Goal: Task Accomplishment & Management: Complete application form

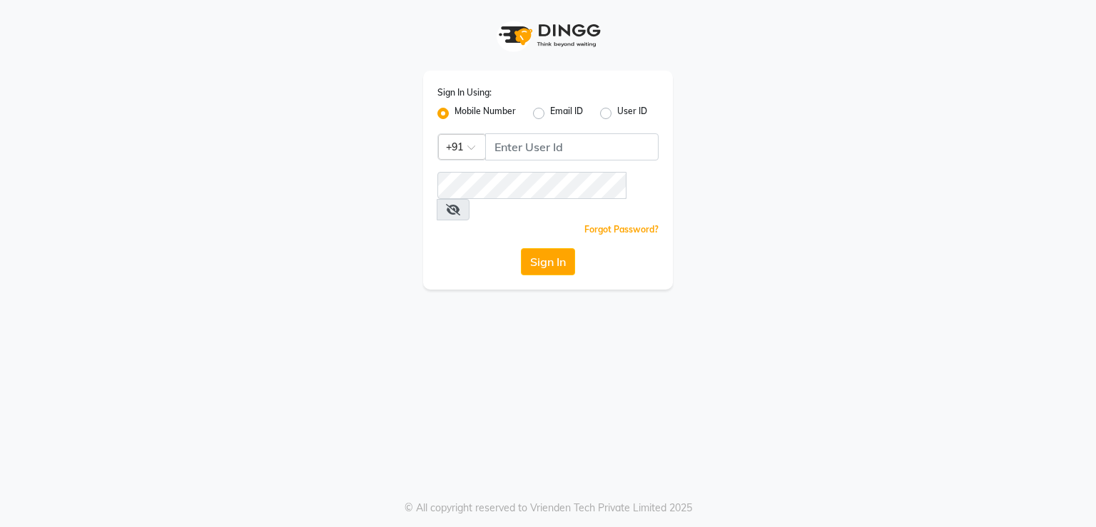
drag, startPoint x: 546, startPoint y: 165, endPoint x: 548, endPoint y: 153, distance: 12.2
click at [546, 165] on div "Sign In Using: Mobile Number Email ID User ID Country Code × +91 Remember me Fo…" at bounding box center [548, 180] width 250 height 219
click at [551, 153] on input "Username" at bounding box center [571, 146] width 173 height 27
type input "7378660660"
click at [529, 248] on button "Sign In" at bounding box center [548, 261] width 54 height 27
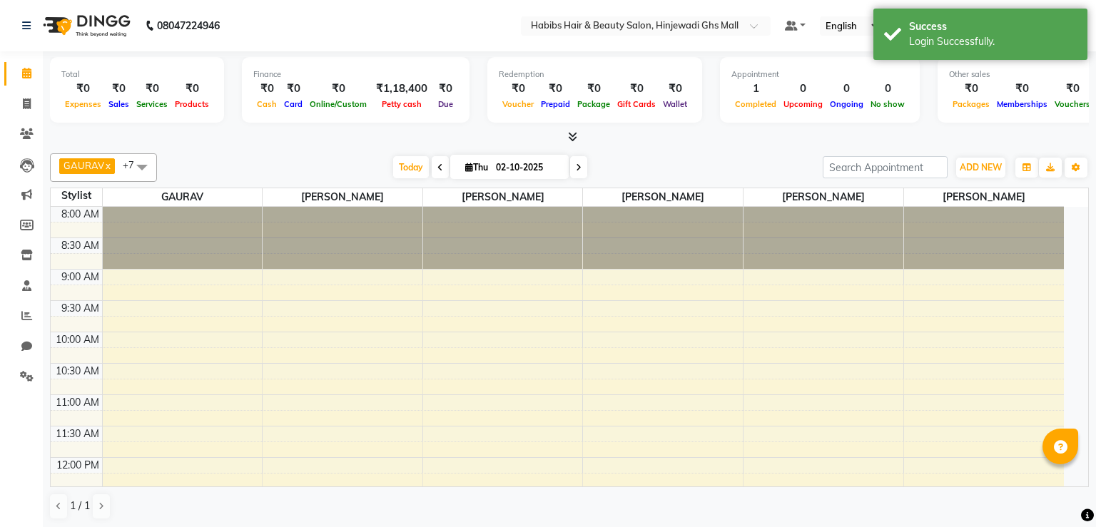
select select "en"
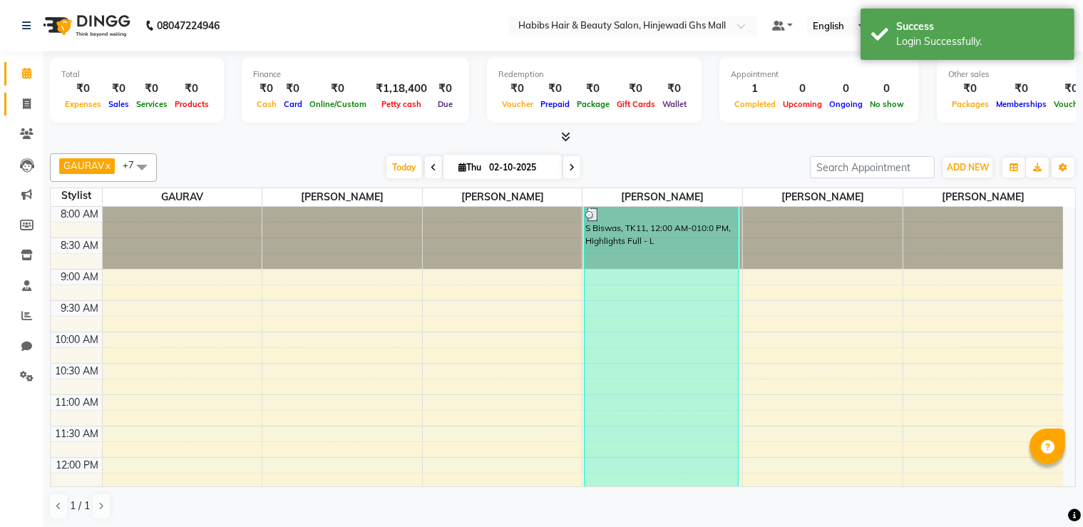
click at [29, 93] on link "Invoice" at bounding box center [21, 105] width 34 height 24
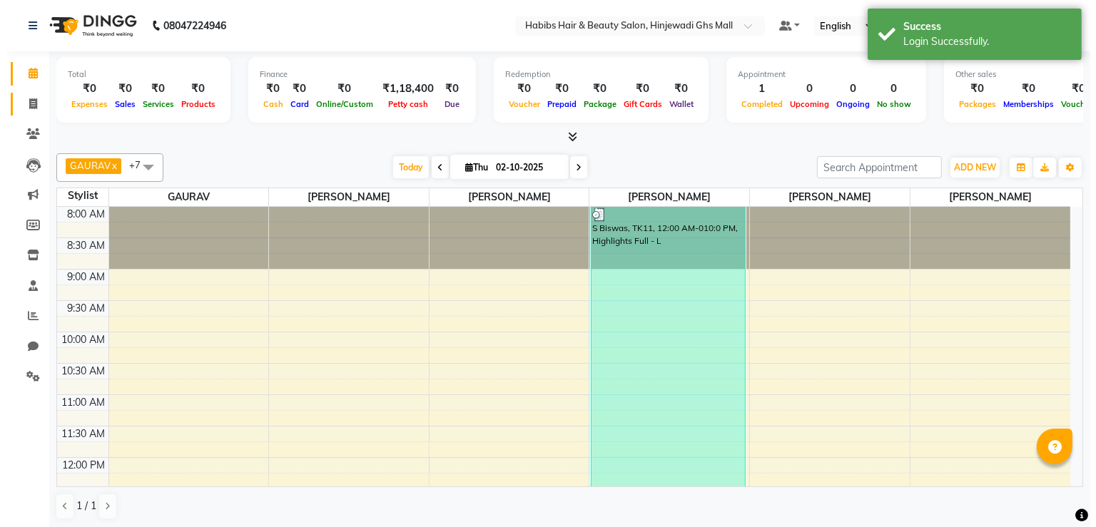
select select "7463"
select select "service"
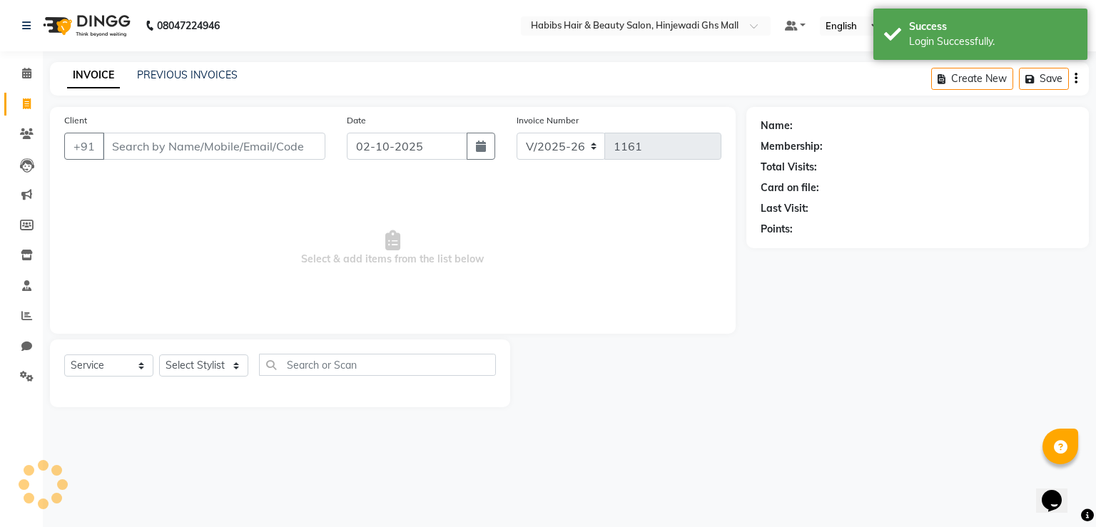
click at [231, 148] on input "Client" at bounding box center [214, 146] width 223 height 27
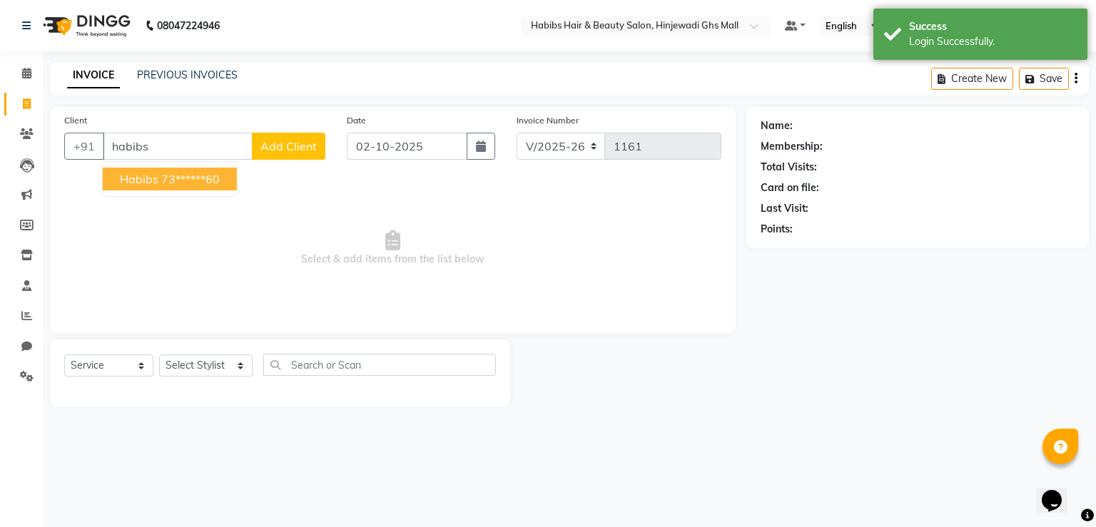
click at [205, 179] on ngb-highlight "73******60" at bounding box center [190, 179] width 58 height 14
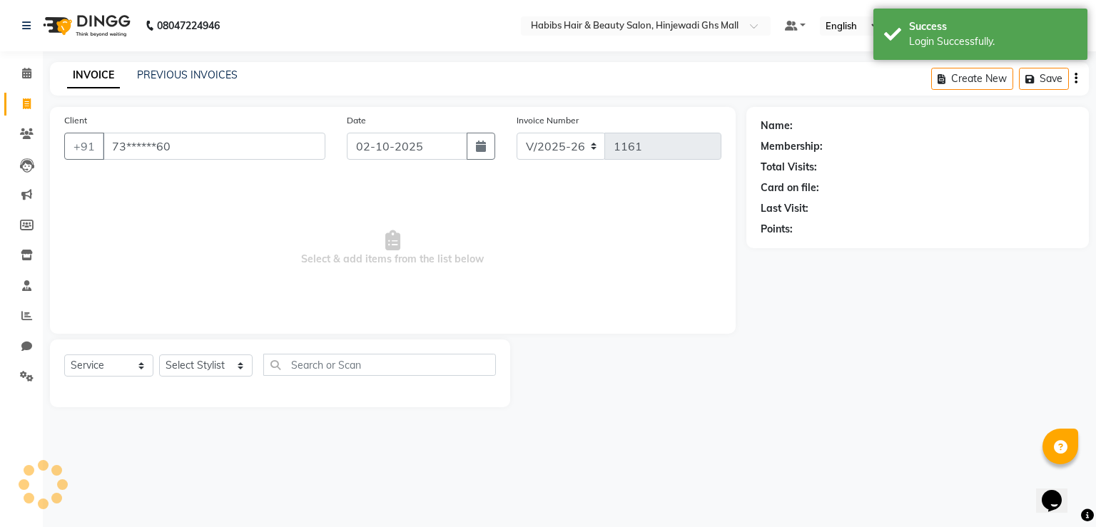
type input "73******60"
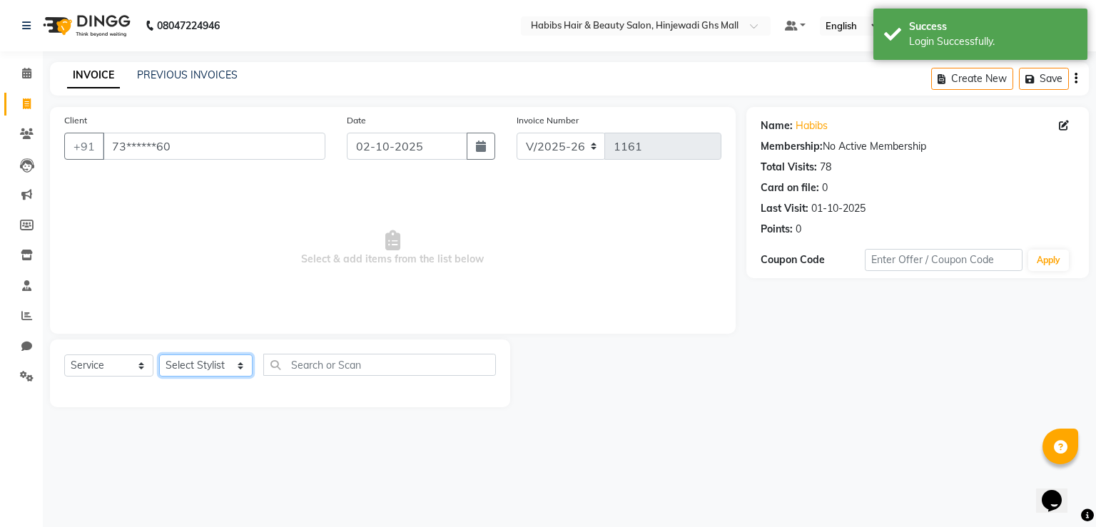
click at [240, 373] on select "Select Stylist GAURAV GURI [PERSON_NAME] Manager GHS MALL [PERSON_NAME] [PERSON…" at bounding box center [205, 365] width 93 height 22
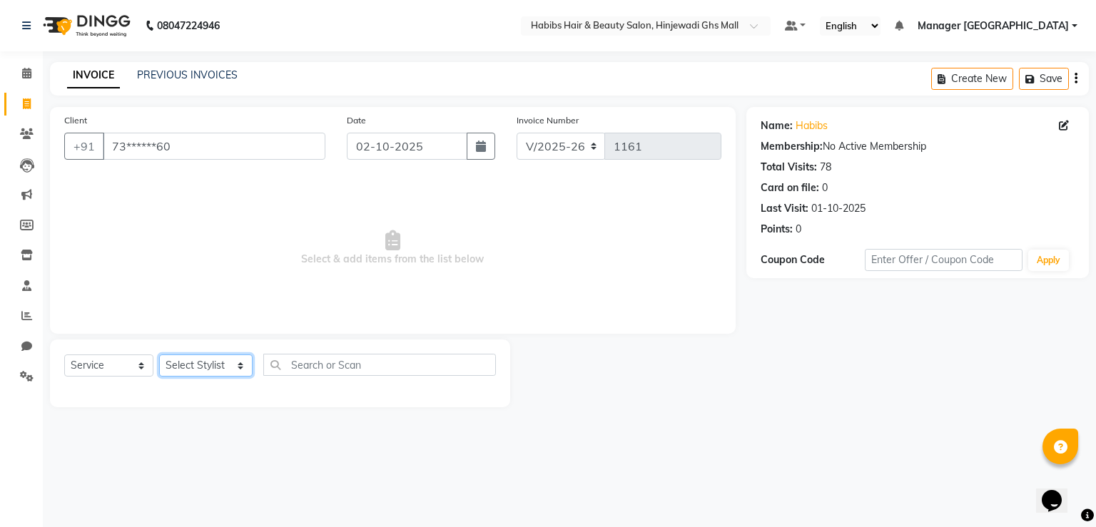
select select "65693"
click at [159, 355] on select "Select Stylist GAURAV GURI [PERSON_NAME] Manager GHS MALL [PERSON_NAME] [PERSON…" at bounding box center [205, 365] width 93 height 22
click at [350, 367] on input "text" at bounding box center [379, 365] width 233 height 22
click at [369, 368] on input "text" at bounding box center [379, 365] width 233 height 22
type input "h"
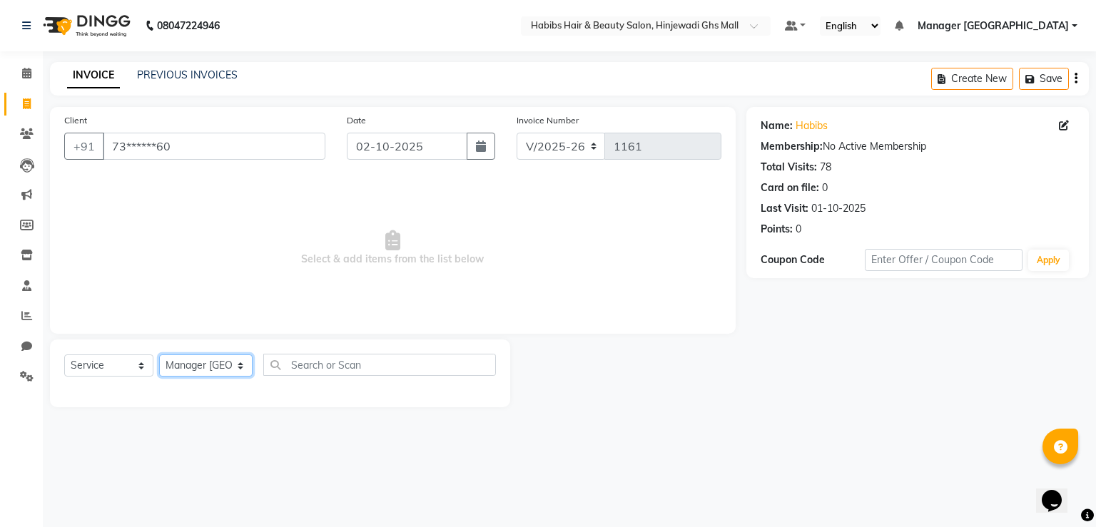
drag, startPoint x: 203, startPoint y: 367, endPoint x: 198, endPoint y: 376, distance: 9.9
click at [200, 368] on select "Select Stylist GAURAV GURI [PERSON_NAME] Manager GHS MALL [PERSON_NAME] [PERSON…" at bounding box center [205, 365] width 93 height 22
select select "88335"
click at [159, 355] on select "Select Stylist GAURAV GURI [PERSON_NAME] Manager GHS MALL [PERSON_NAME] [PERSON…" at bounding box center [205, 365] width 93 height 22
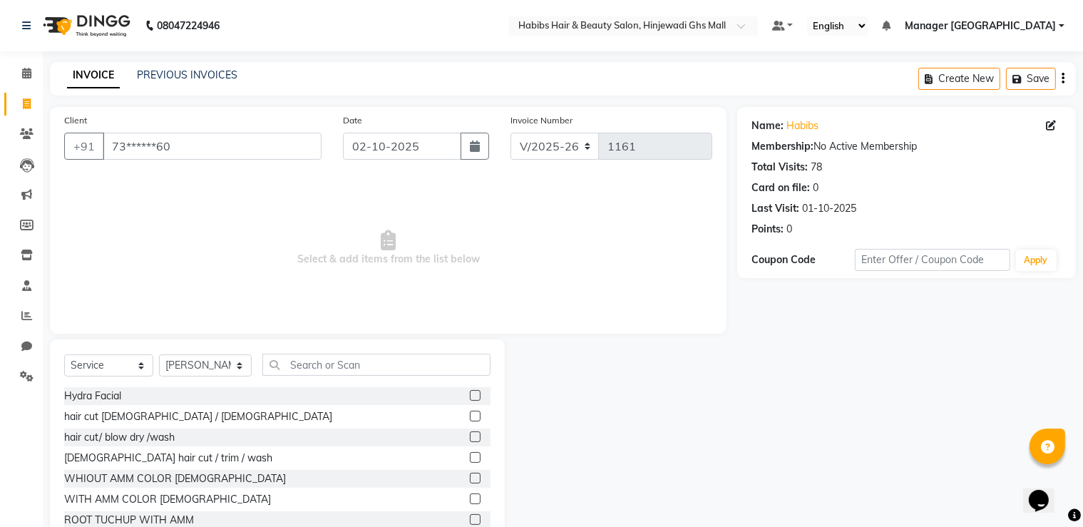
click at [470, 416] on label at bounding box center [475, 416] width 11 height 11
click at [470, 416] on input "checkbox" at bounding box center [474, 416] width 9 height 9
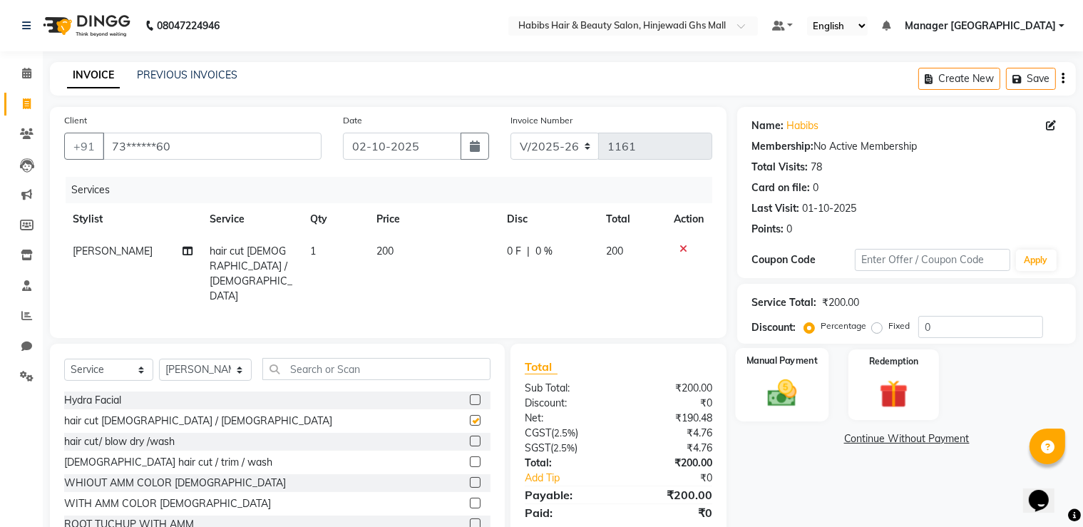
checkbox input "false"
click at [772, 384] on img at bounding box center [783, 394] width 48 height 34
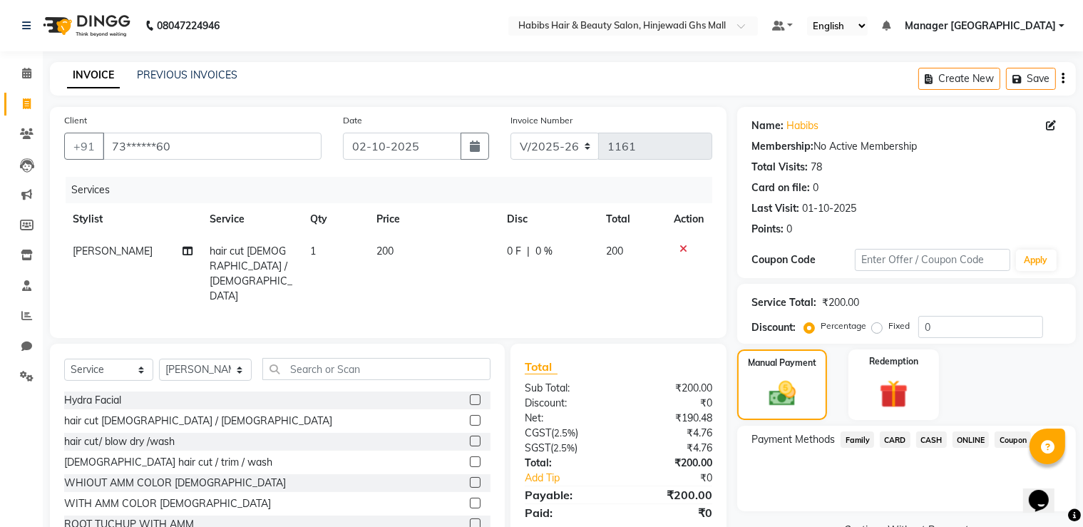
click at [964, 437] on span "ONLINE" at bounding box center [971, 440] width 37 height 16
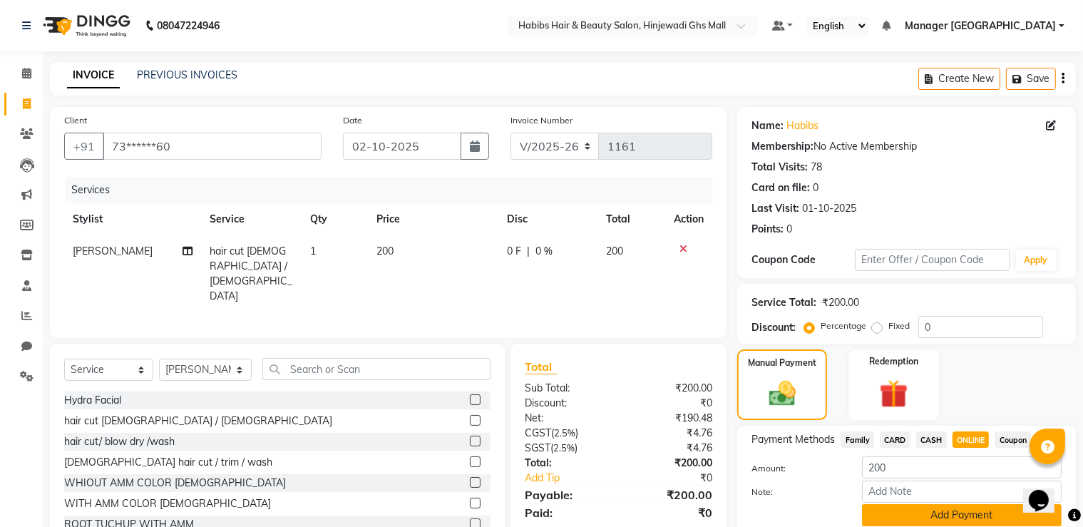
click at [939, 516] on button "Add Payment" at bounding box center [962, 515] width 200 height 22
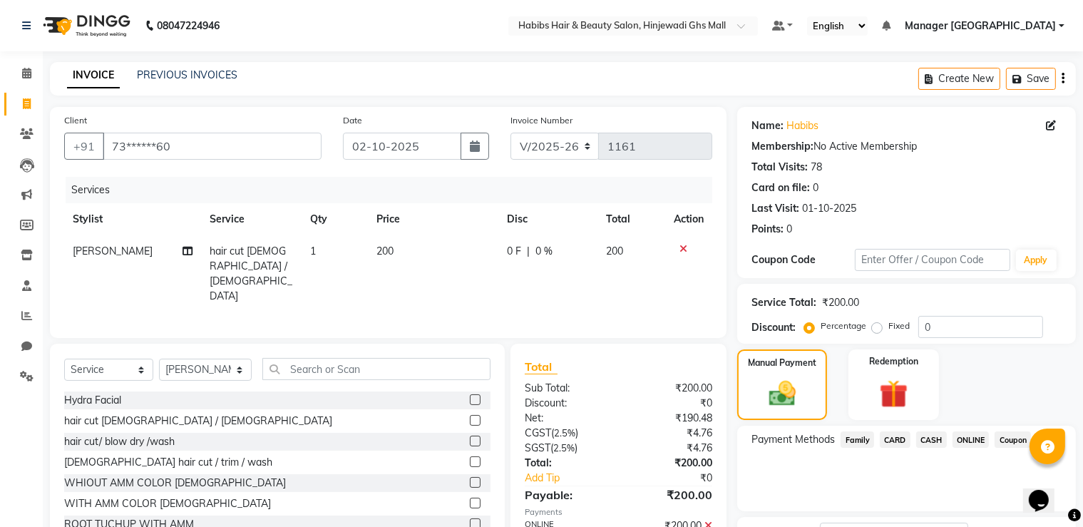
scroll to position [115, 0]
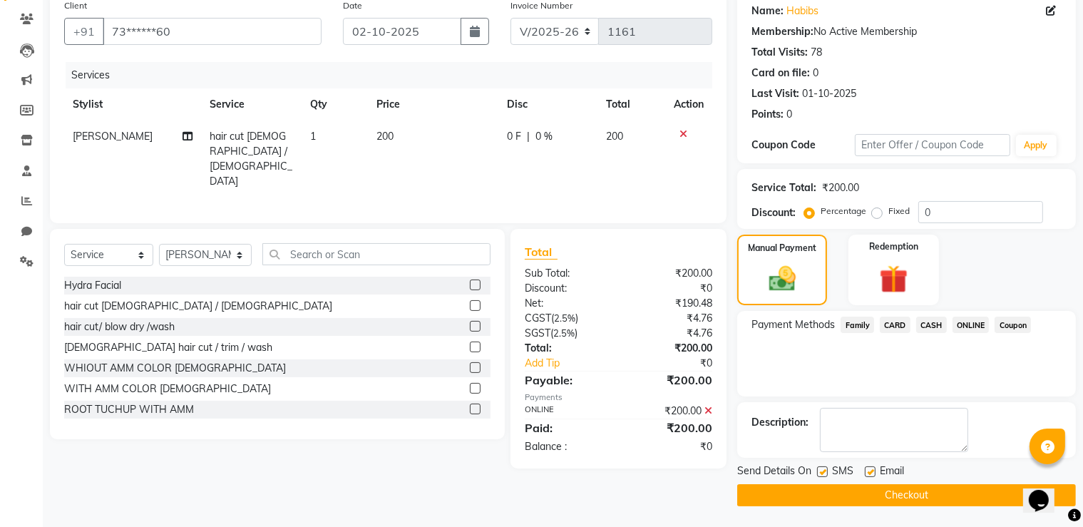
drag, startPoint x: 890, startPoint y: 499, endPoint x: 887, endPoint y: 489, distance: 11.1
click at [890, 491] on button "Checkout" at bounding box center [907, 495] width 339 height 22
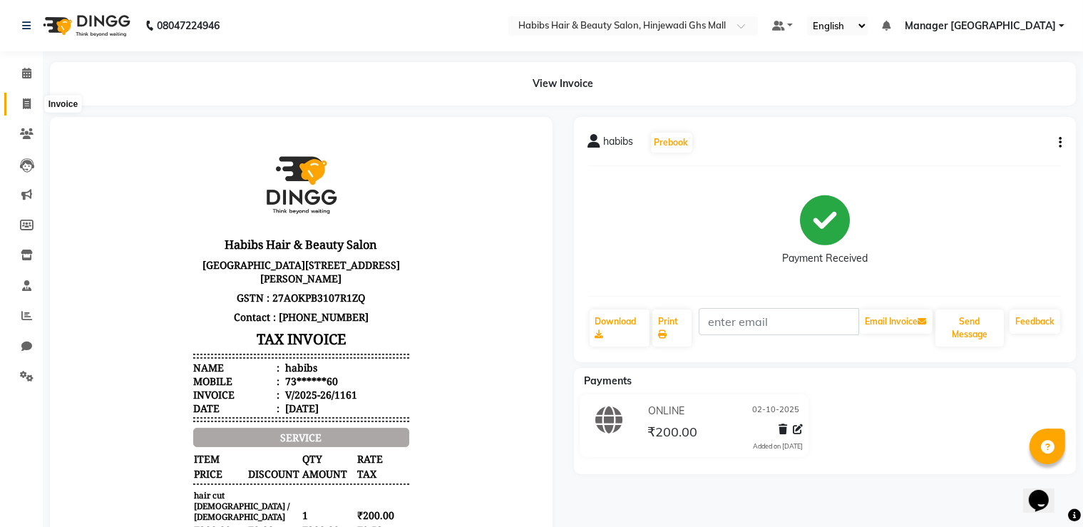
click at [26, 105] on icon at bounding box center [27, 103] width 8 height 11
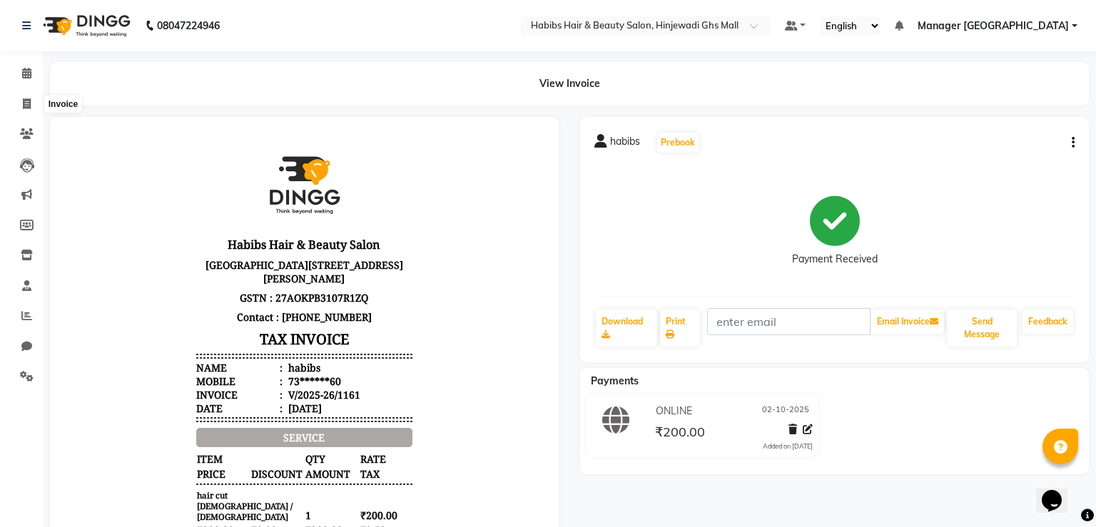
select select "7463"
select select "service"
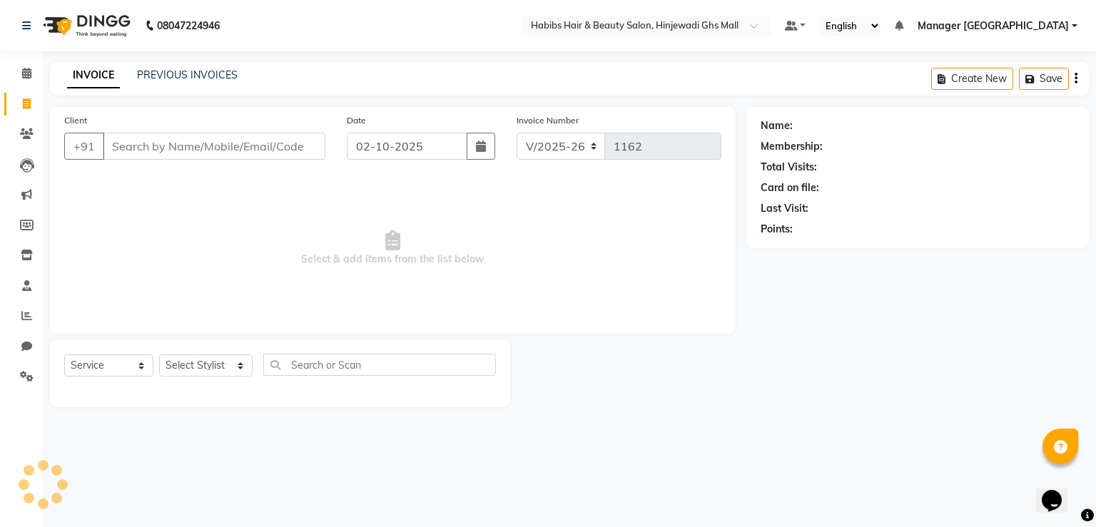
drag, startPoint x: 314, startPoint y: 131, endPoint x: 306, endPoint y: 148, distance: 18.8
click at [308, 145] on div "Client +91" at bounding box center [194, 142] width 282 height 58
click at [296, 148] on input "Client" at bounding box center [214, 146] width 223 height 27
click at [295, 148] on input "Client" at bounding box center [214, 146] width 223 height 27
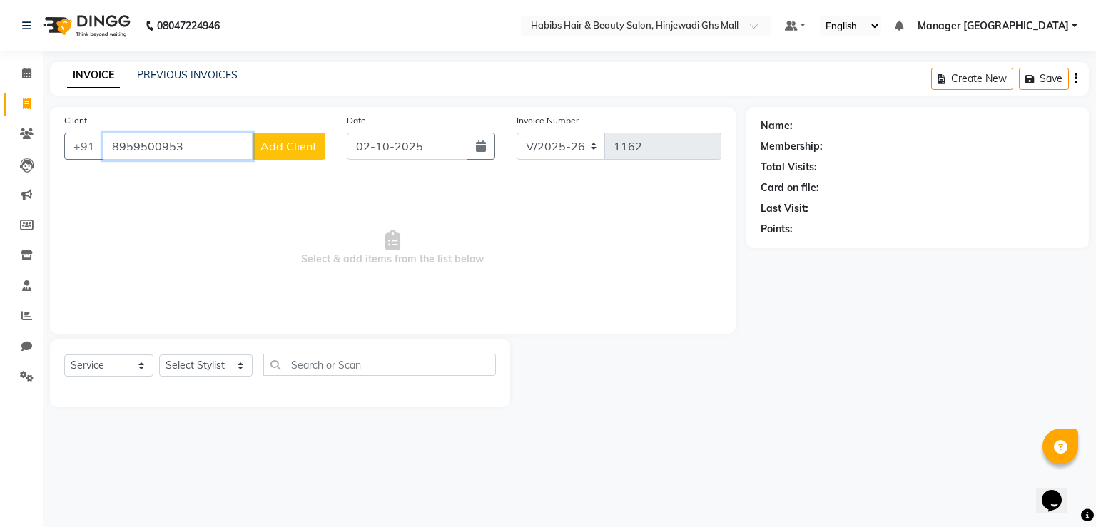
type input "8959500953"
click at [282, 148] on span "Add Client" at bounding box center [288, 146] width 56 height 14
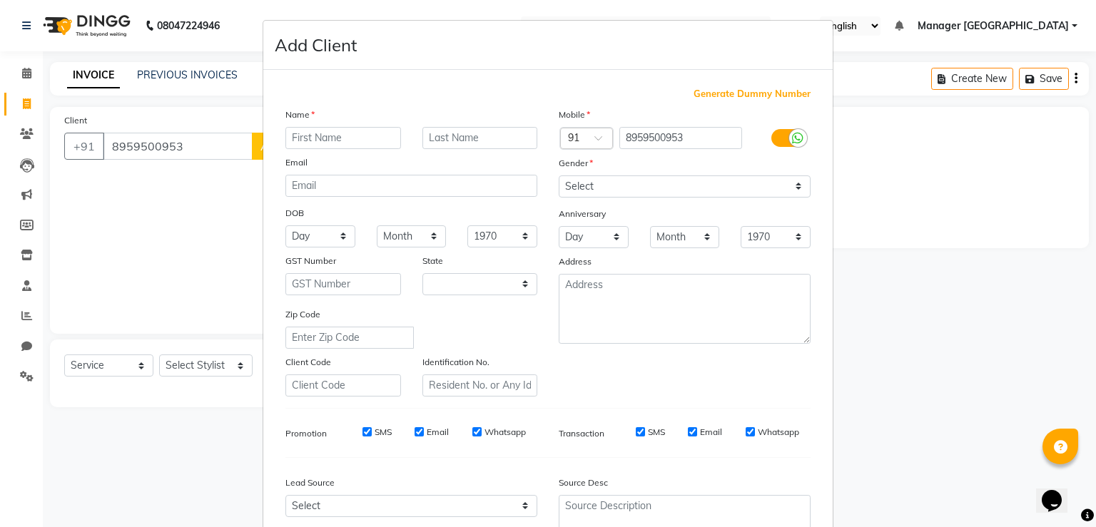
select select "22"
type input "[PERSON_NAME]"
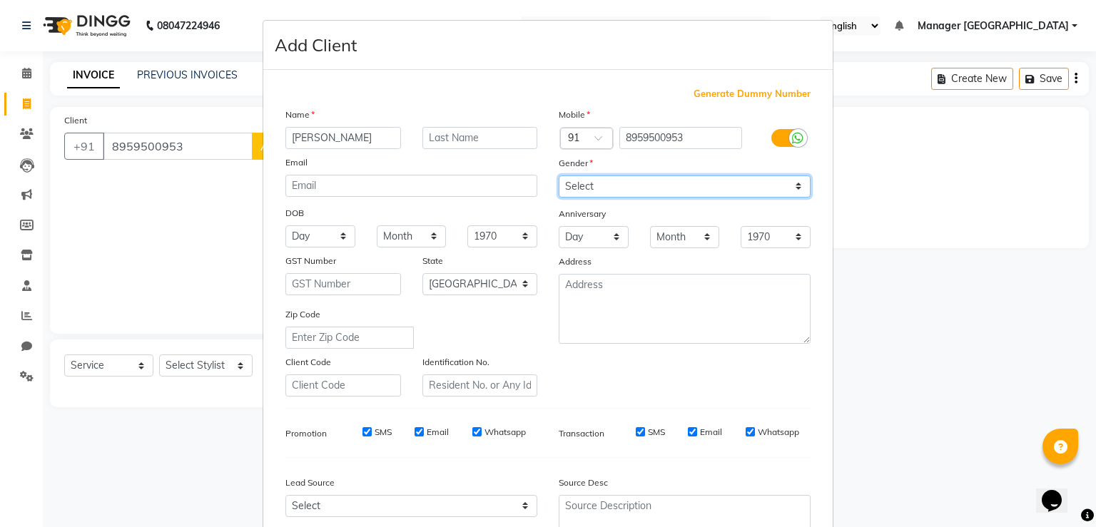
click at [662, 188] on select "Select [DEMOGRAPHIC_DATA] [DEMOGRAPHIC_DATA] Other Prefer Not To Say" at bounding box center [684, 186] width 252 height 22
select select "[DEMOGRAPHIC_DATA]"
click at [558, 176] on select "Select [DEMOGRAPHIC_DATA] [DEMOGRAPHIC_DATA] Other Prefer Not To Say" at bounding box center [684, 186] width 252 height 22
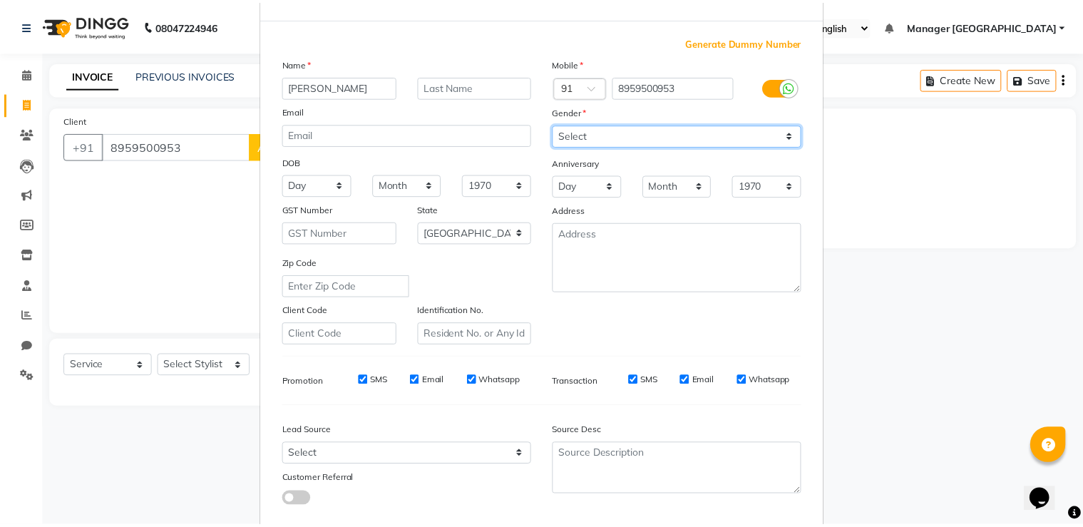
scroll to position [138, 0]
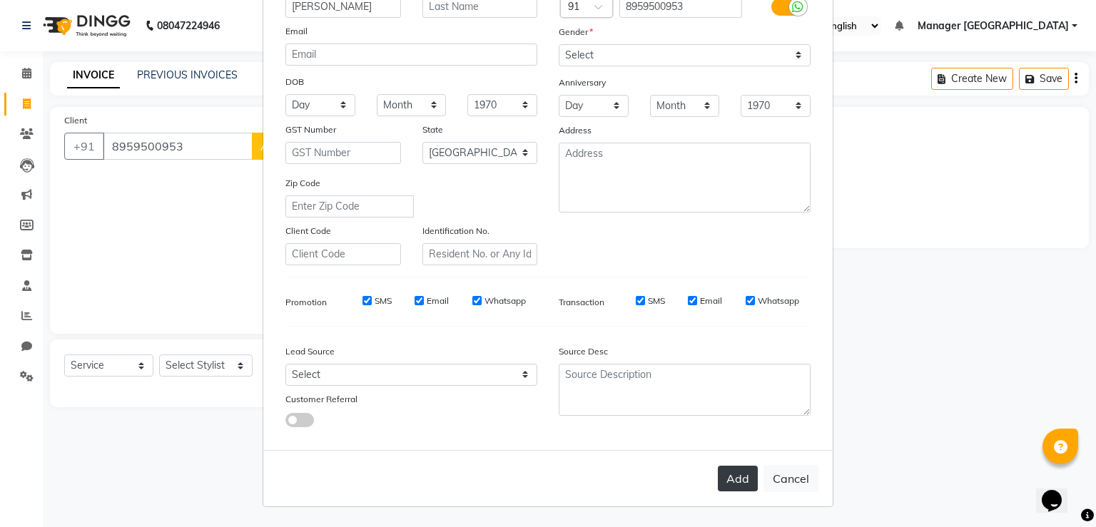
click at [718, 476] on button "Add" at bounding box center [738, 479] width 40 height 26
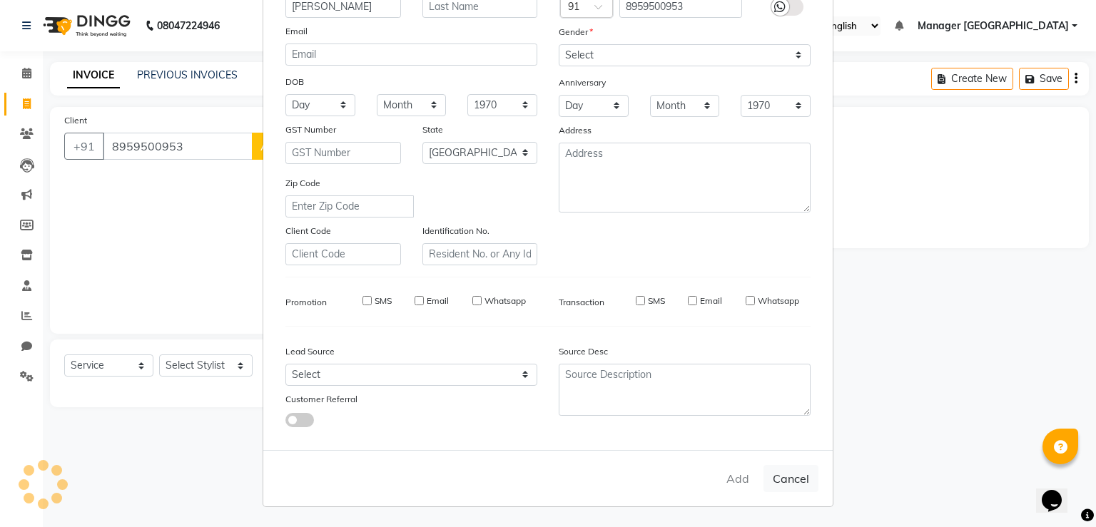
type input "89******53"
select select
select select "null"
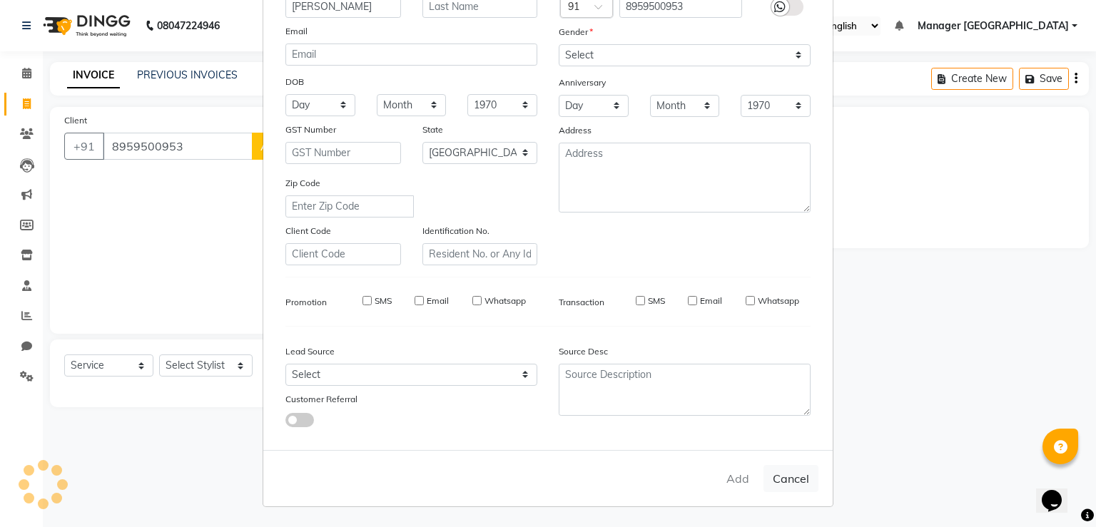
select select
checkbox input "false"
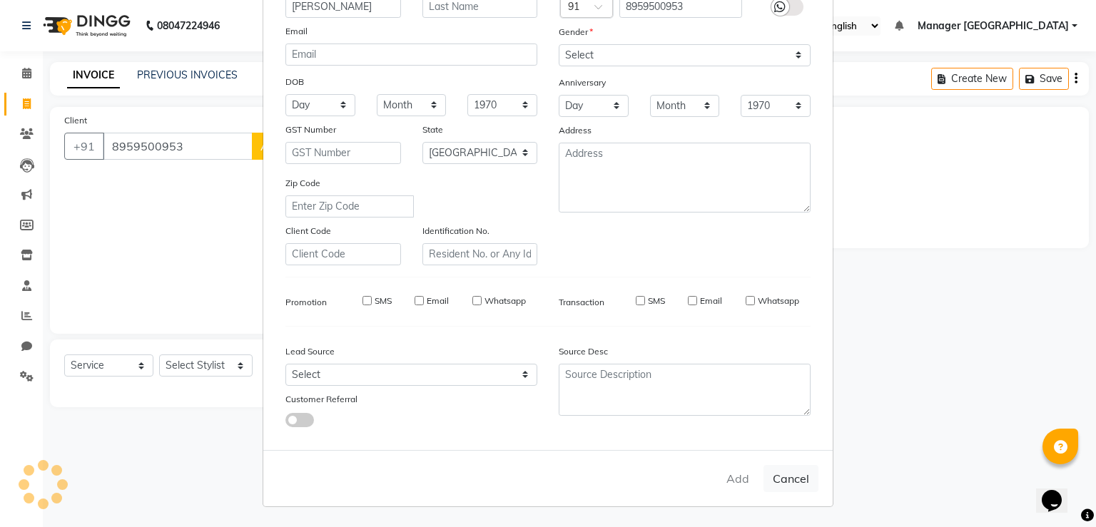
checkbox input "false"
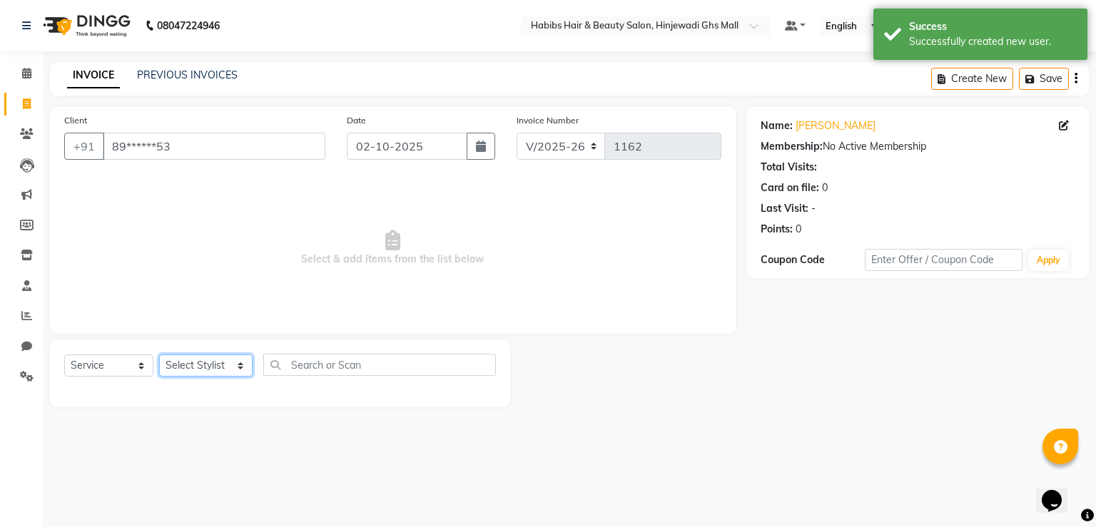
drag, startPoint x: 238, startPoint y: 359, endPoint x: 235, endPoint y: 373, distance: 14.5
click at [238, 359] on select "Select Stylist GAURAV GURI [PERSON_NAME] Manager GHS MALL [PERSON_NAME] [PERSON…" at bounding box center [205, 365] width 93 height 22
select select "84847"
click at [159, 355] on select "Select Stylist GAURAV GURI [PERSON_NAME] Manager GHS MALL [PERSON_NAME] [PERSON…" at bounding box center [205, 365] width 93 height 22
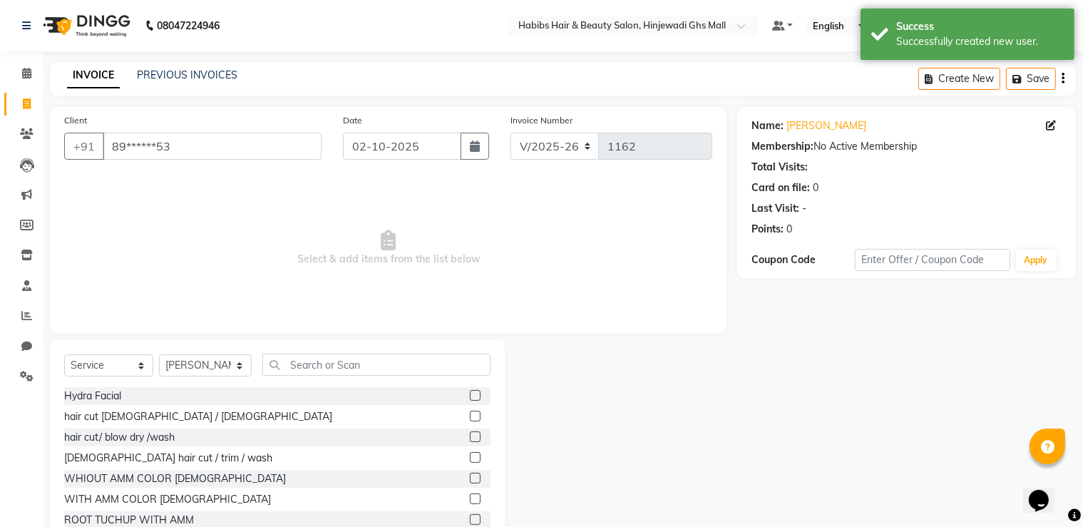
click at [364, 379] on div "Select Service Product Membership Package Voucher Prepaid Gift Card Select Styl…" at bounding box center [277, 371] width 427 height 34
click at [364, 368] on input "text" at bounding box center [376, 365] width 228 height 22
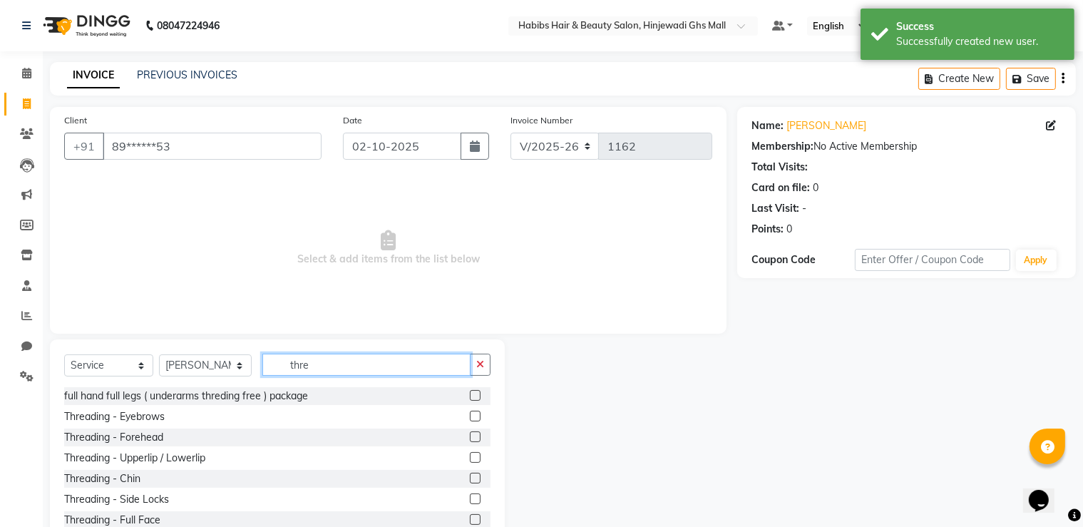
type input "thre"
click at [470, 417] on label at bounding box center [475, 416] width 11 height 11
click at [470, 417] on input "checkbox" at bounding box center [474, 416] width 9 height 9
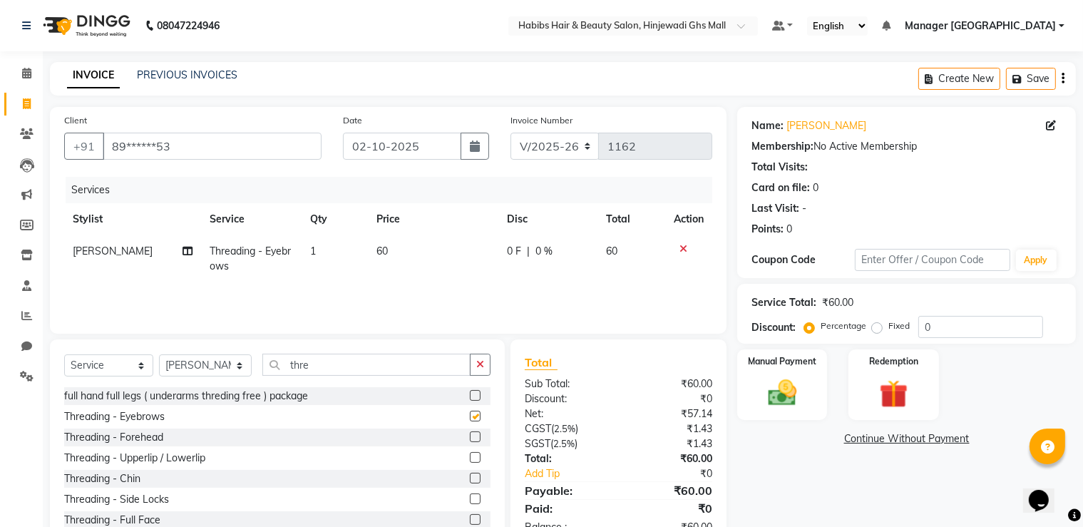
checkbox input "false"
click at [470, 435] on label at bounding box center [475, 437] width 11 height 11
click at [470, 435] on input "checkbox" at bounding box center [474, 437] width 9 height 9
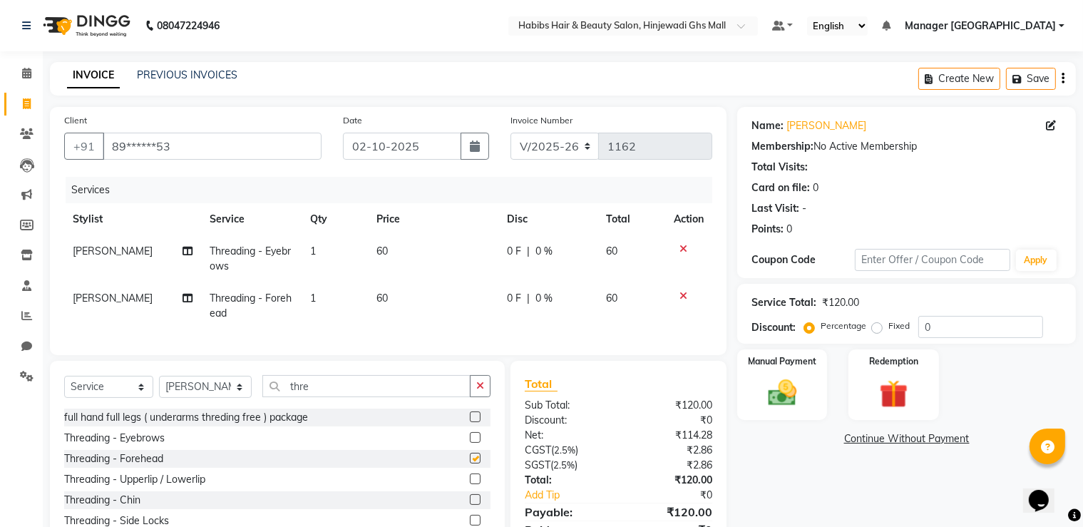
checkbox input "false"
click at [470, 484] on label at bounding box center [475, 479] width 11 height 11
click at [470, 484] on input "checkbox" at bounding box center [474, 479] width 9 height 9
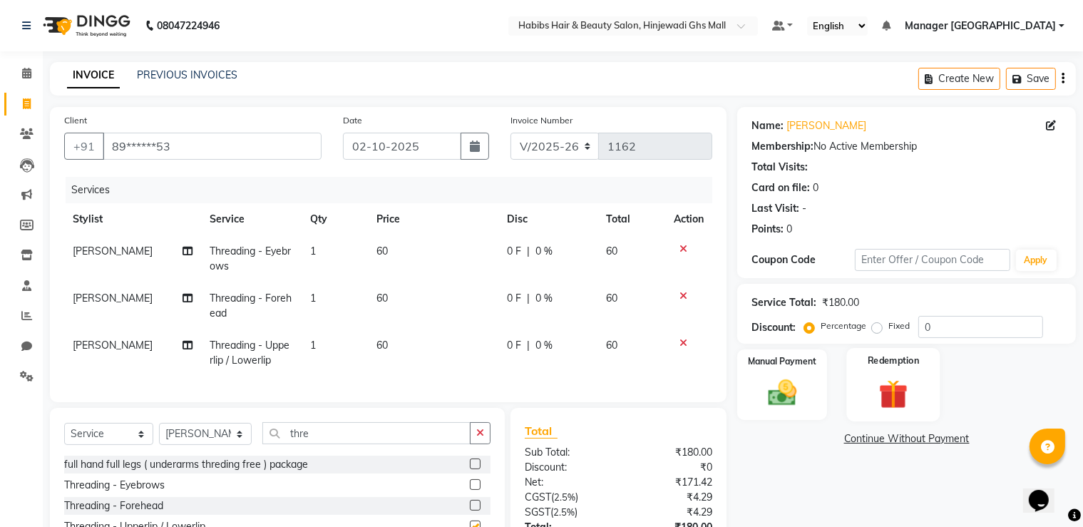
checkbox input "false"
click at [785, 402] on img at bounding box center [783, 394] width 48 height 34
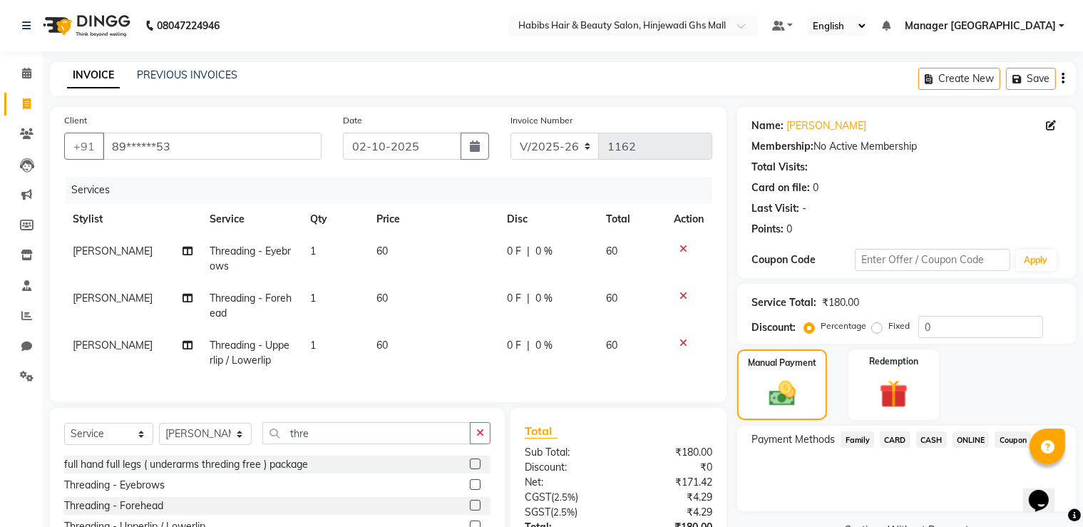
drag, startPoint x: 975, startPoint y: 442, endPoint x: 983, endPoint y: 450, distance: 11.6
click at [976, 444] on span "ONLINE" at bounding box center [971, 440] width 37 height 16
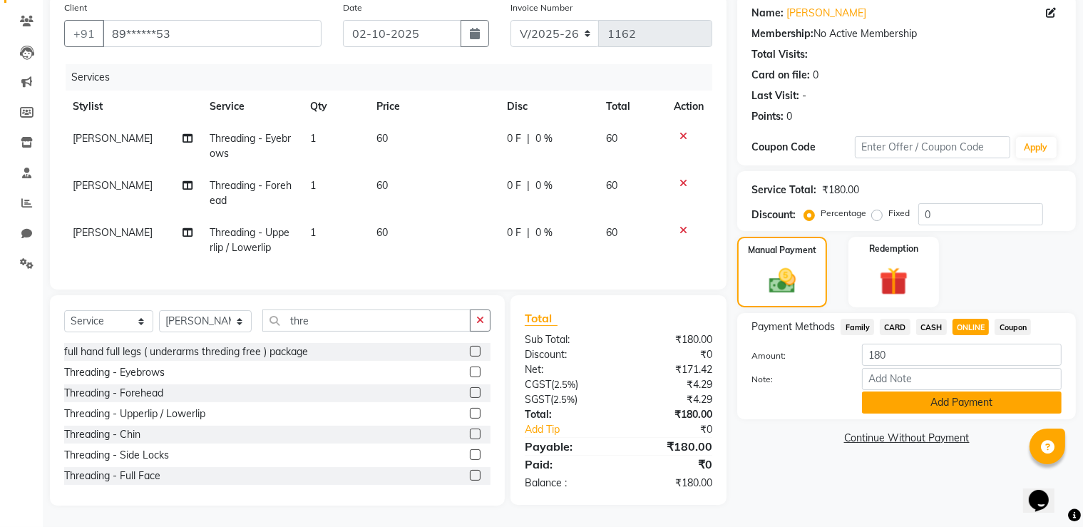
click at [989, 392] on button "Add Payment" at bounding box center [962, 403] width 200 height 22
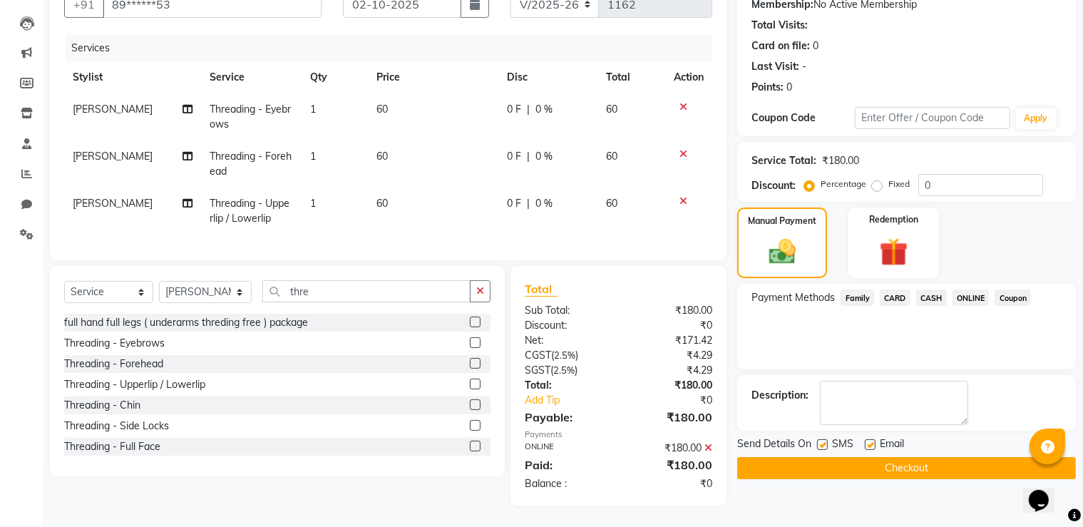
scroll to position [154, 0]
click at [939, 457] on button "Checkout" at bounding box center [907, 468] width 339 height 22
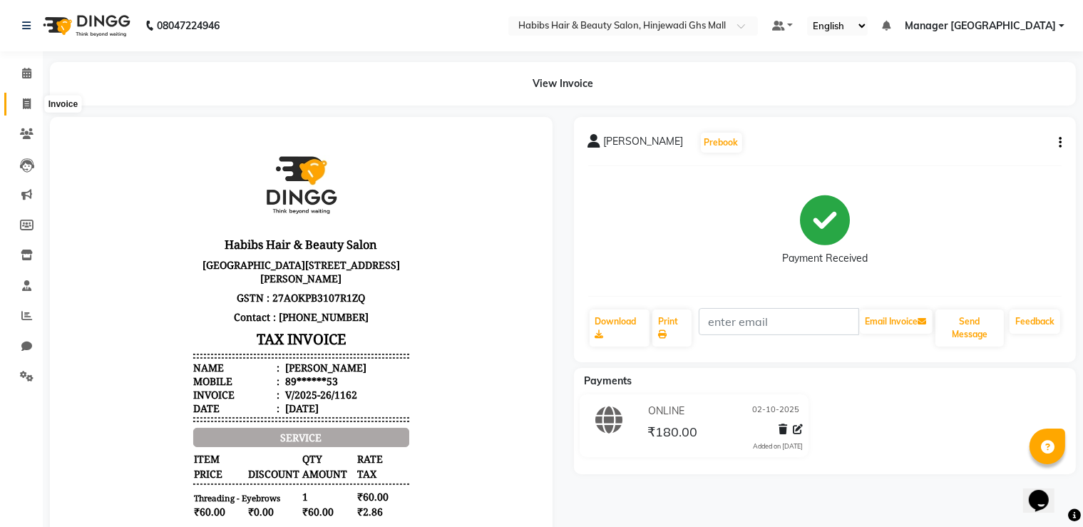
click at [23, 101] on icon at bounding box center [27, 103] width 8 height 11
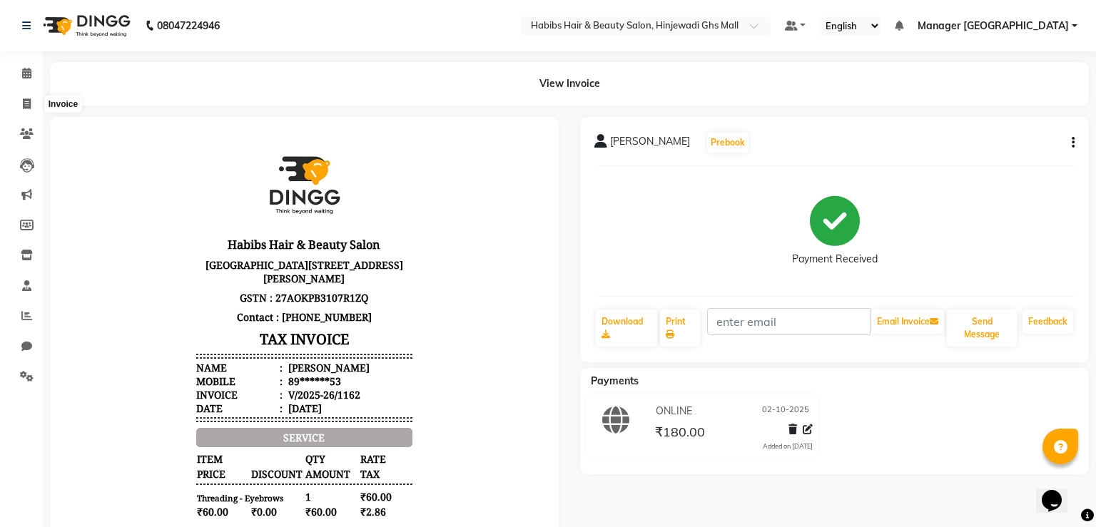
select select "7463"
select select "service"
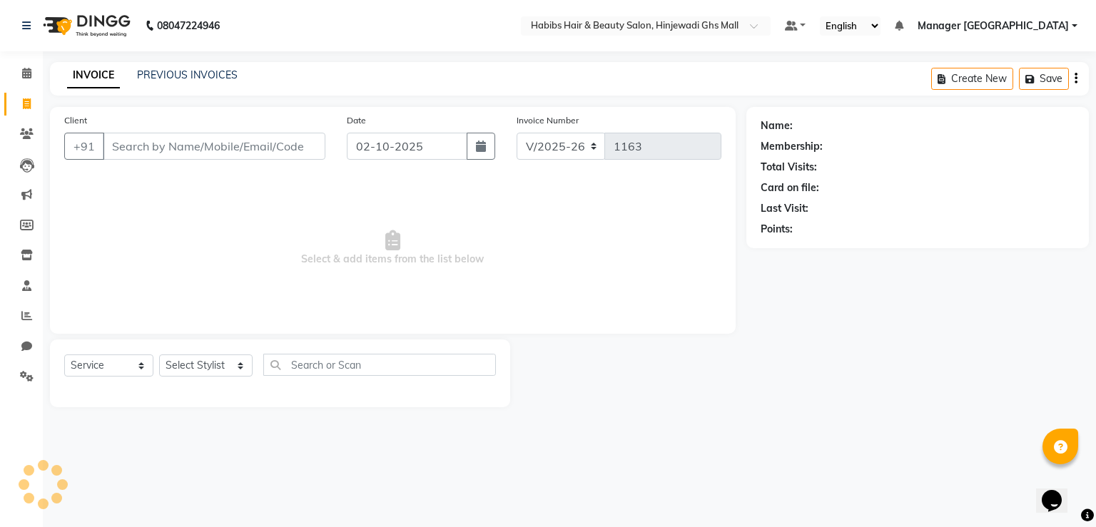
drag, startPoint x: 210, startPoint y: 143, endPoint x: 223, endPoint y: 98, distance: 46.5
click at [206, 133] on input "Client" at bounding box center [214, 146] width 223 height 27
type input "7986880595"
click at [288, 136] on button "Add Client" at bounding box center [288, 146] width 73 height 27
select select "22"
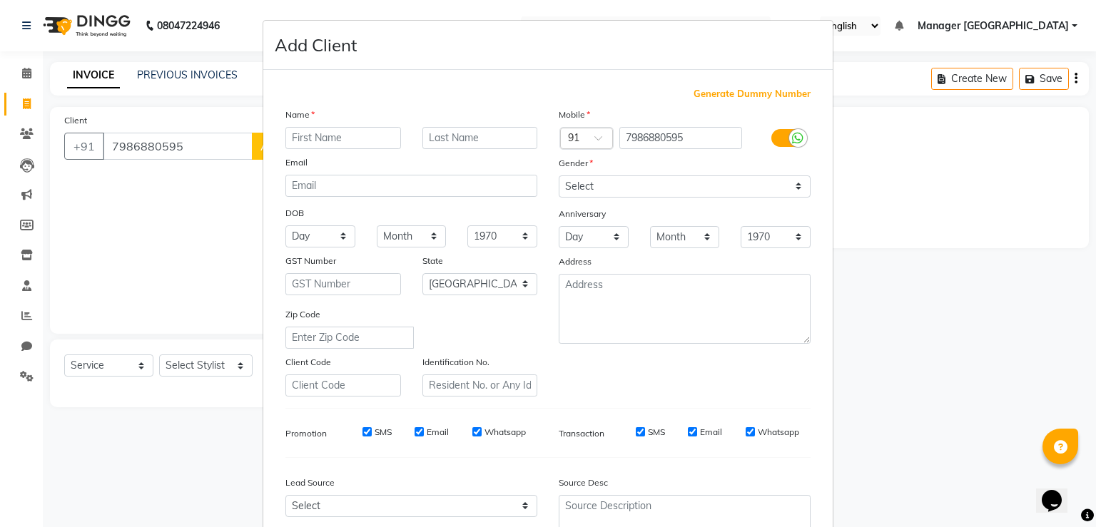
click at [288, 136] on input "text" at bounding box center [343, 138] width 116 height 22
type input "manish"
click at [587, 185] on select "Select [DEMOGRAPHIC_DATA] [DEMOGRAPHIC_DATA] Other Prefer Not To Say" at bounding box center [684, 186] width 252 height 22
click at [558, 176] on select "Select [DEMOGRAPHIC_DATA] [DEMOGRAPHIC_DATA] Other Prefer Not To Say" at bounding box center [684, 186] width 252 height 22
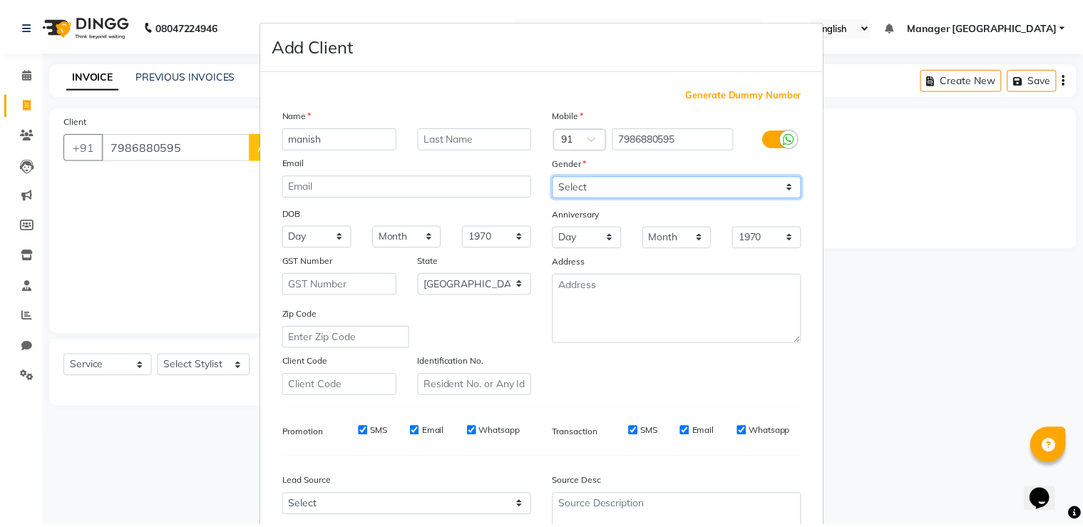
scroll to position [138, 0]
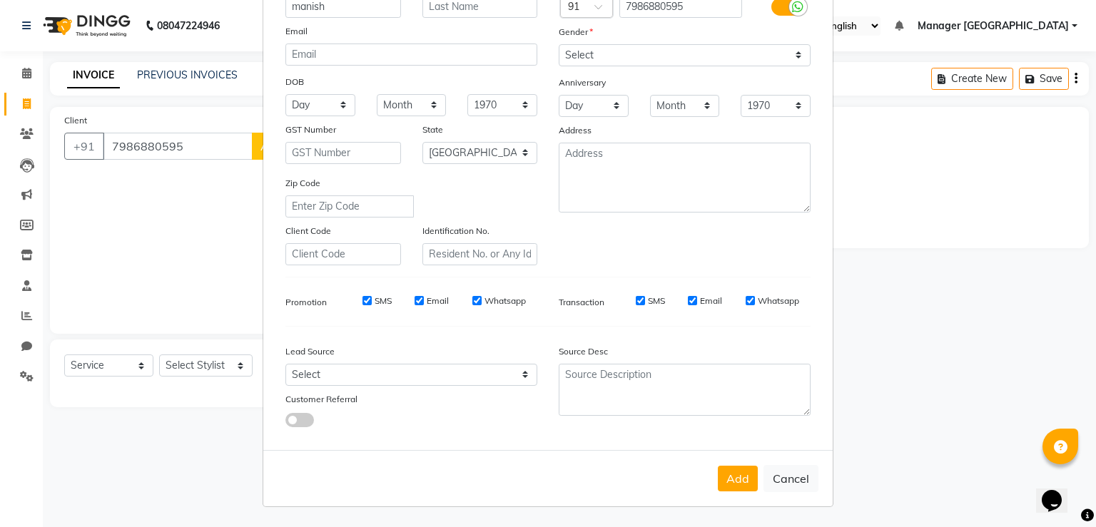
click at [651, 62] on div "Mobile Country Code × 91 7986880595 Gender Select [DEMOGRAPHIC_DATA] [DEMOGRAPH…" at bounding box center [684, 121] width 273 height 290
click at [651, 51] on select "Select [DEMOGRAPHIC_DATA] [DEMOGRAPHIC_DATA] Other Prefer Not To Say" at bounding box center [684, 55] width 252 height 22
select select "[DEMOGRAPHIC_DATA]"
click at [558, 44] on select "Select [DEMOGRAPHIC_DATA] [DEMOGRAPHIC_DATA] Other Prefer Not To Say" at bounding box center [684, 55] width 252 height 22
click at [735, 476] on button "Add" at bounding box center [738, 479] width 40 height 26
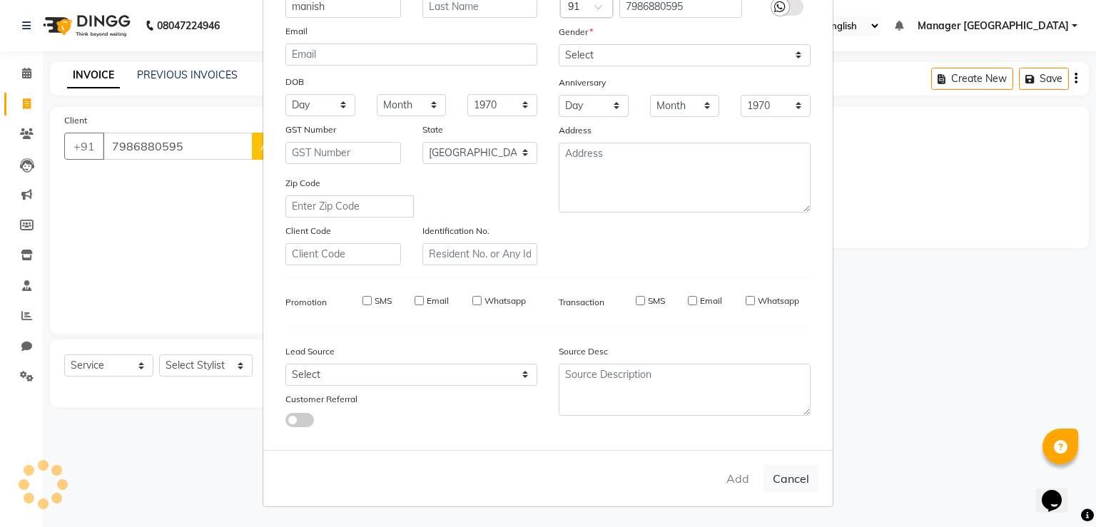
type input "79******95"
select select
select select "null"
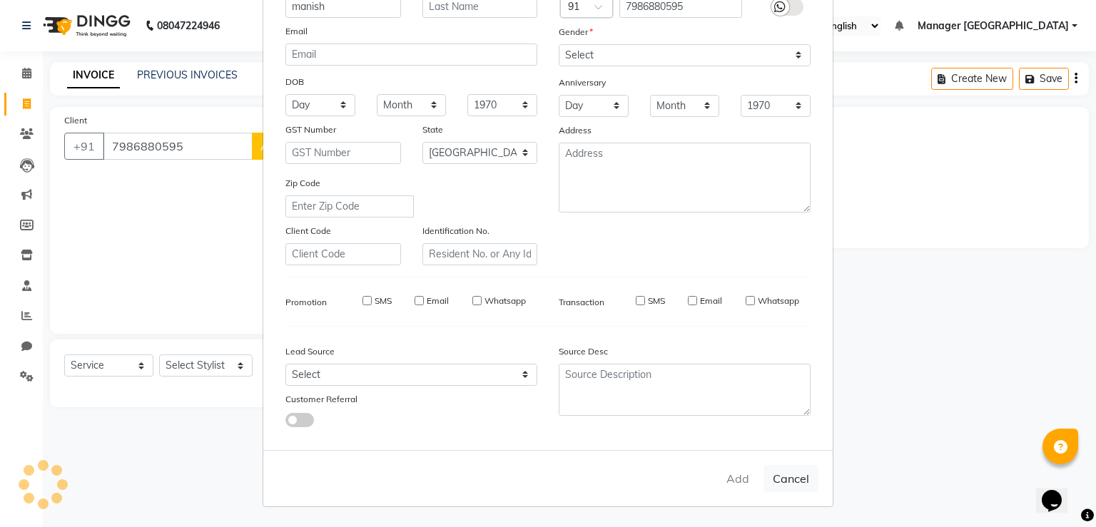
select select
checkbox input "false"
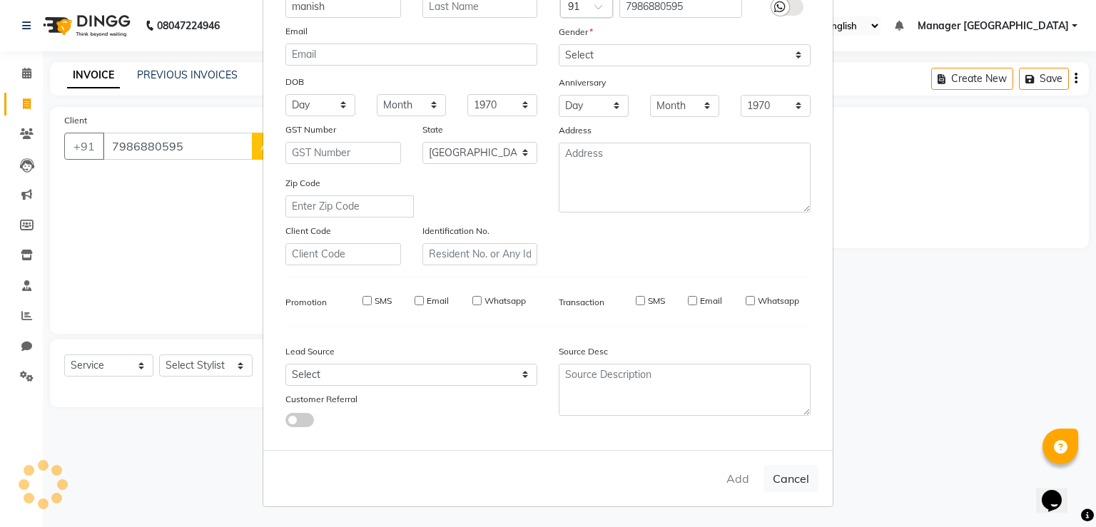
checkbox input "false"
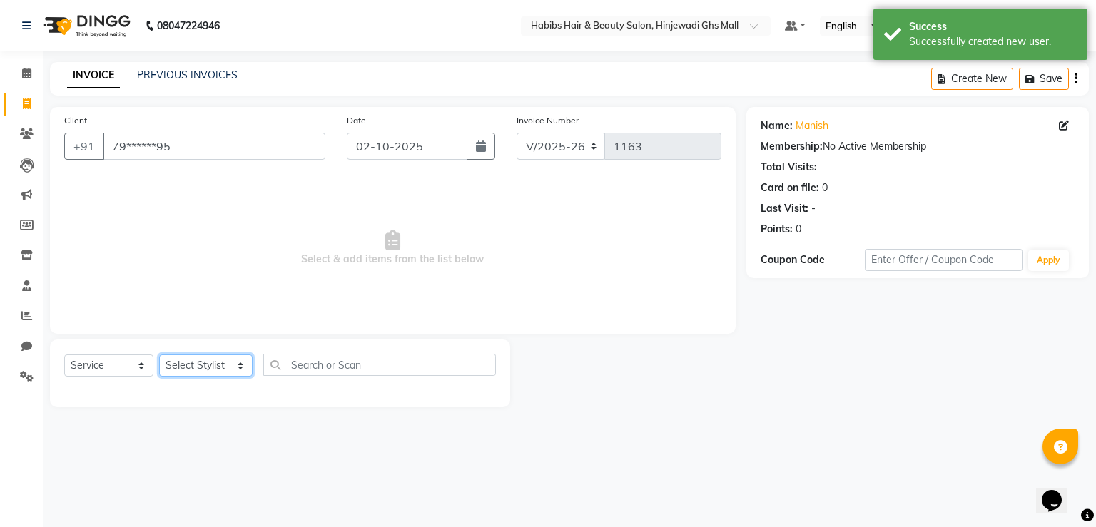
click at [243, 369] on select "Select Stylist GAURAV GURI [PERSON_NAME] Manager GHS MALL [PERSON_NAME] [PERSON…" at bounding box center [205, 365] width 93 height 22
select select "70585"
click at [159, 355] on select "Select Stylist GAURAV GURI [PERSON_NAME] Manager GHS MALL [PERSON_NAME] [PERSON…" at bounding box center [205, 365] width 93 height 22
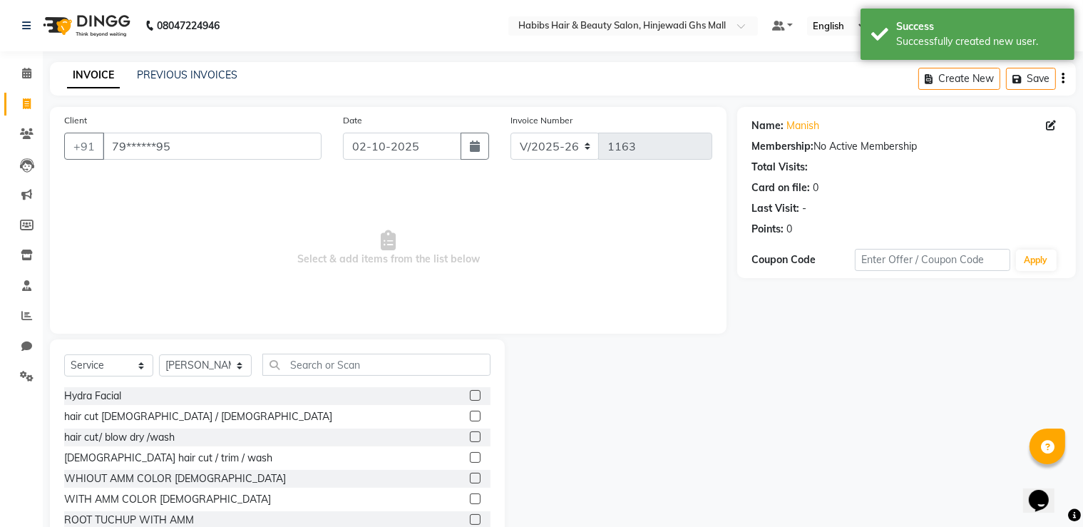
click at [470, 456] on label at bounding box center [475, 457] width 11 height 11
click at [470, 456] on input "checkbox" at bounding box center [474, 458] width 9 height 9
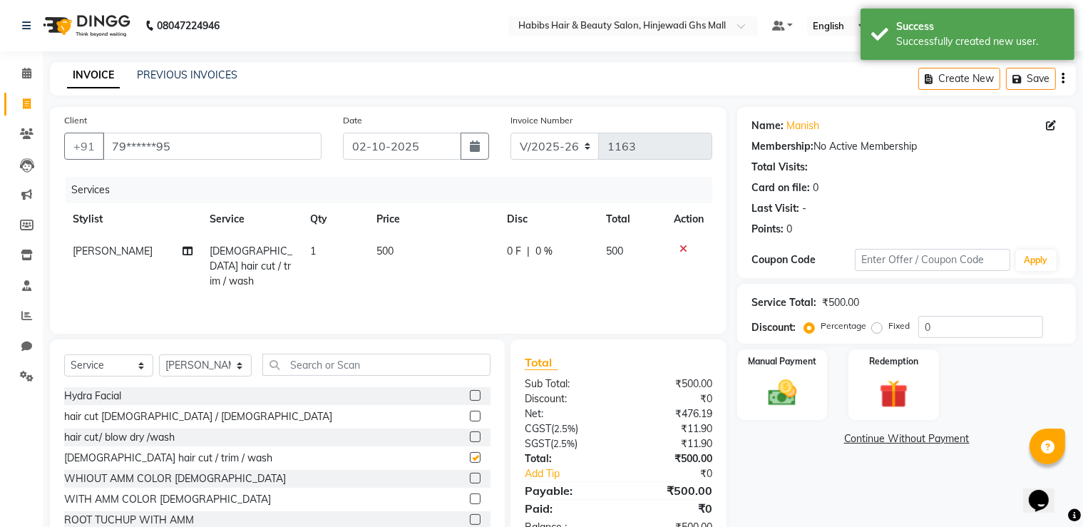
checkbox input "false"
drag, startPoint x: 769, startPoint y: 404, endPoint x: 794, endPoint y: 406, distance: 25.0
click at [770, 404] on img at bounding box center [783, 394] width 48 height 34
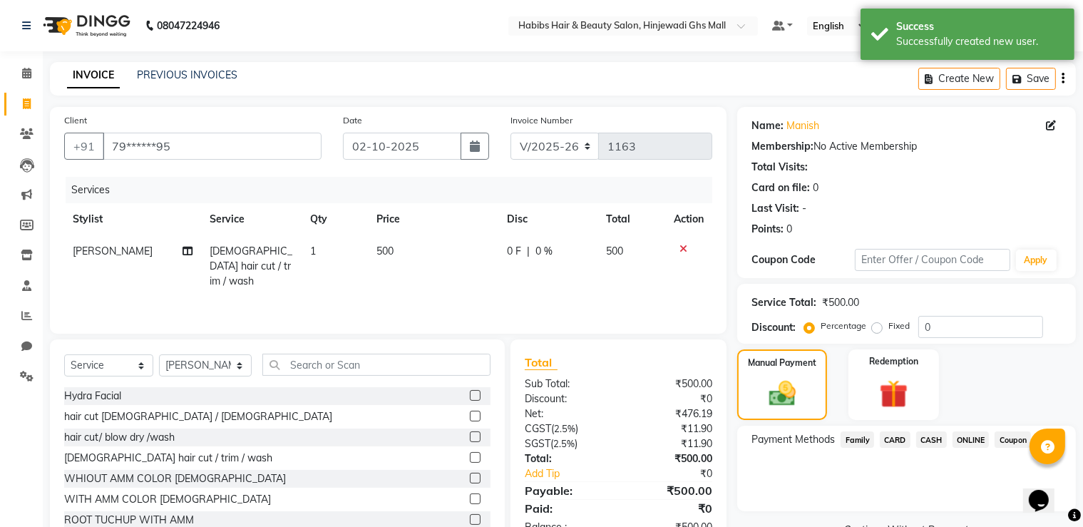
click at [989, 430] on div "Payment Methods Family CARD CASH ONLINE Coupon" at bounding box center [907, 469] width 339 height 86
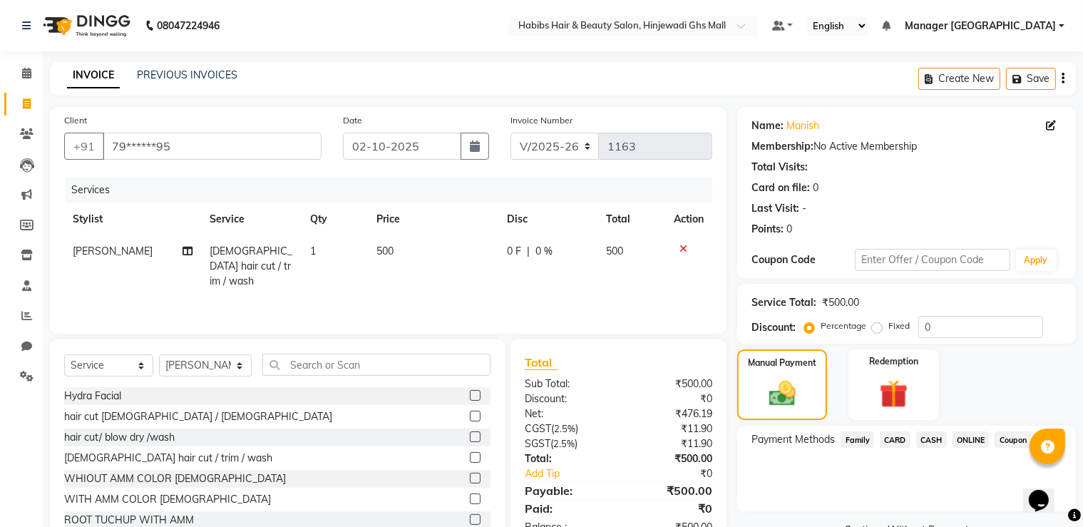
click at [976, 438] on span "ONLINE" at bounding box center [971, 440] width 37 height 16
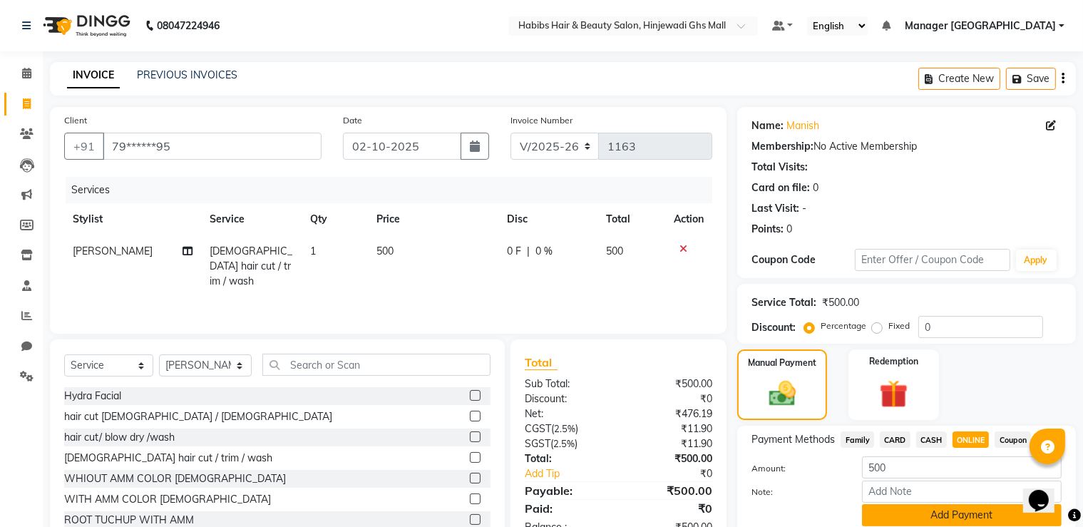
click at [957, 506] on button "Add Payment" at bounding box center [962, 515] width 200 height 22
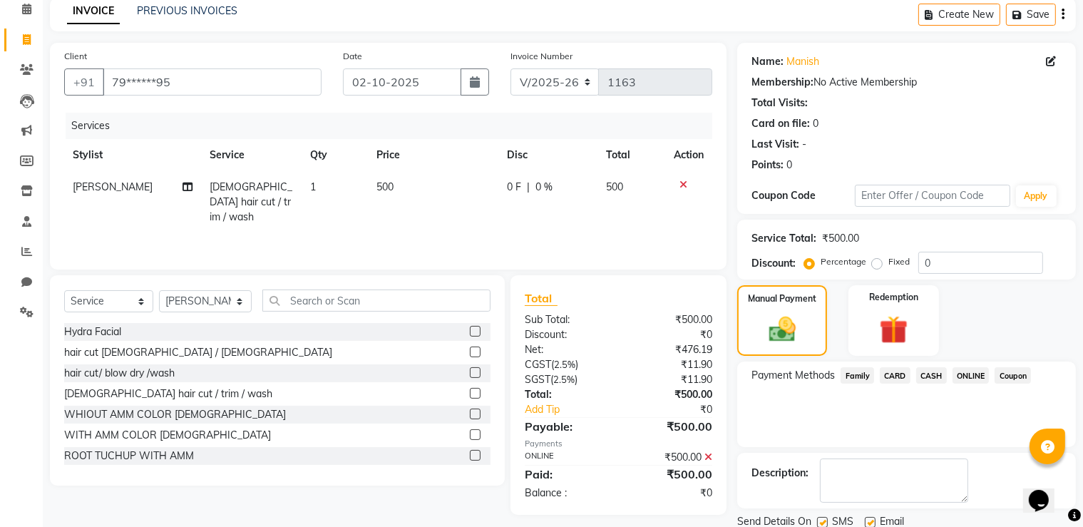
scroll to position [115, 0]
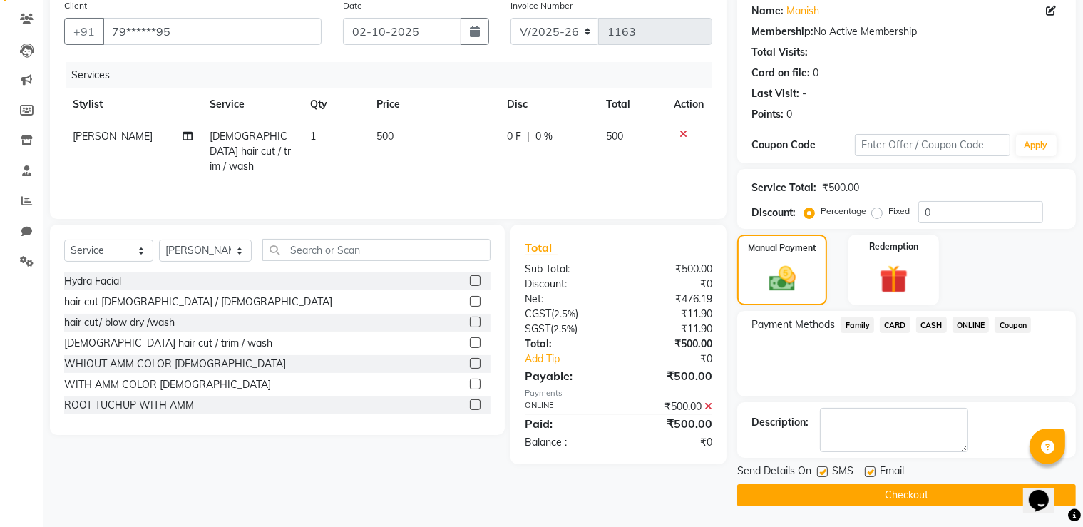
click at [959, 504] on button "Checkout" at bounding box center [907, 495] width 339 height 22
